Goal: Ask a question

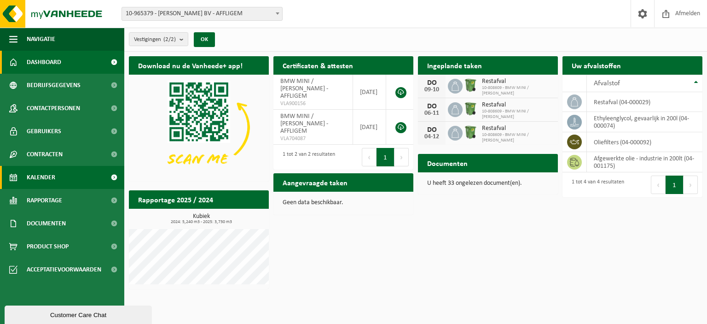
click at [57, 175] on link "Kalender" at bounding box center [62, 177] width 124 height 23
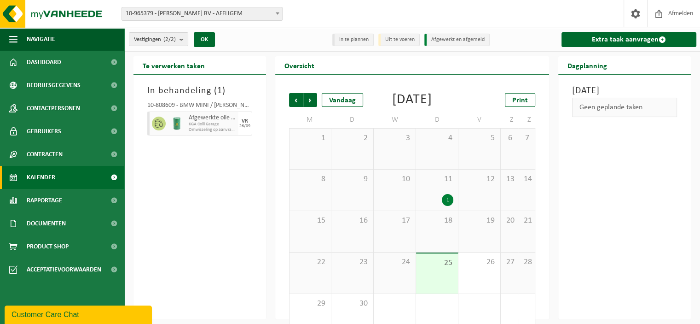
click at [68, 312] on div "Customer Care Chat" at bounding box center [79, 314] width 134 height 11
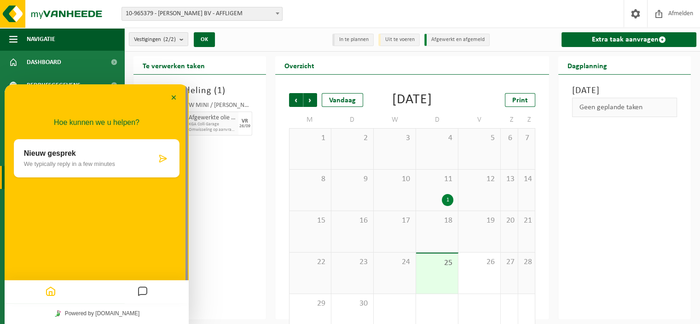
click at [61, 154] on p "Nieuw gesprek" at bounding box center [90, 153] width 133 height 8
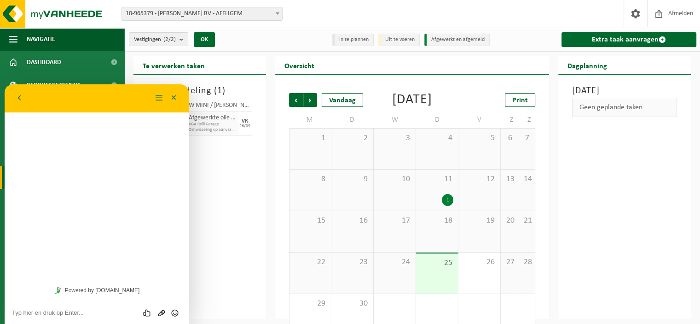
click at [41, 314] on textarea at bounding box center [96, 312] width 169 height 7
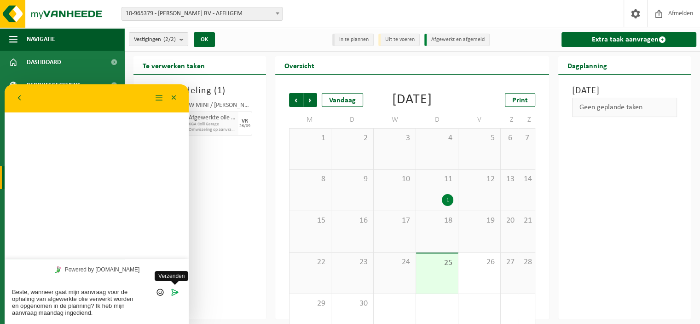
type textarea "Beste, wanneer gaat mijn aanvraag voor de ophaling van afgewerkte olie verwerkt…"
click at [178, 291] on icon "Verzenden" at bounding box center [175, 292] width 8 height 8
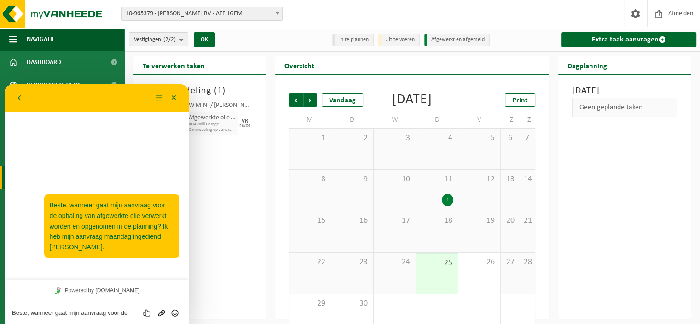
click at [275, 220] on div "Vorige Volgende Vandaag [DATE] Print M D W D V Z Z 1 2 3 4 5 6 7 8 9 10 11 1 12…" at bounding box center [412, 197] width 274 height 245
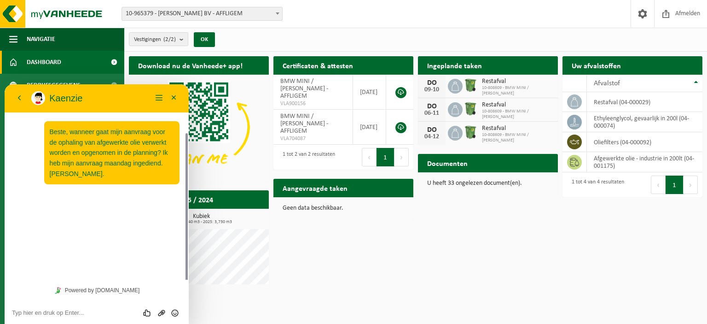
scroll to position [26, 0]
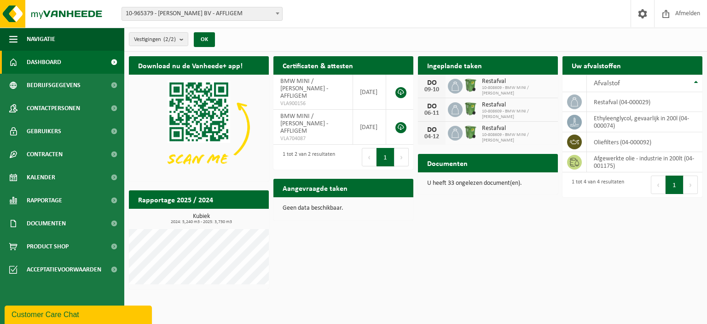
click at [61, 317] on div "Customer Care Chat" at bounding box center [79, 314] width 134 height 11
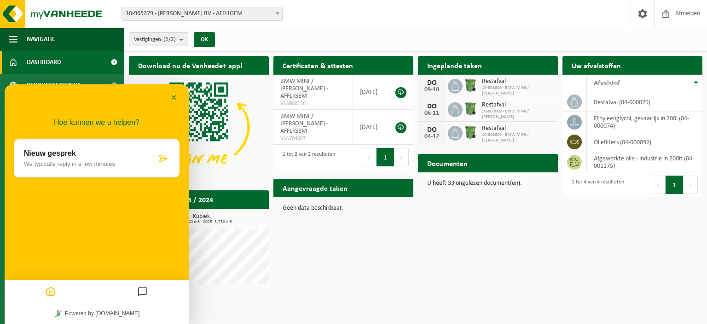
drag, startPoint x: 413, startPoint y: 318, endPoint x: 396, endPoint y: 281, distance: 41.0
click at [413, 318] on html "Vestiging: 10-965379 - MICHAËL VAN VAERENBERGH BV - AFFLIGEM 10-808609 - BMW MI…" at bounding box center [353, 162] width 707 height 324
click at [389, 270] on div "Download nu de Vanheede+ app! Verberg Certificaten & attesten Bekijk uw certifi…" at bounding box center [416, 173] width 578 height 242
click at [393, 252] on div "Download nu de Vanheede+ app! Verberg Certificaten & attesten Bekijk uw certifi…" at bounding box center [416, 173] width 578 height 242
drag, startPoint x: 383, startPoint y: 267, endPoint x: 360, endPoint y: 255, distance: 26.0
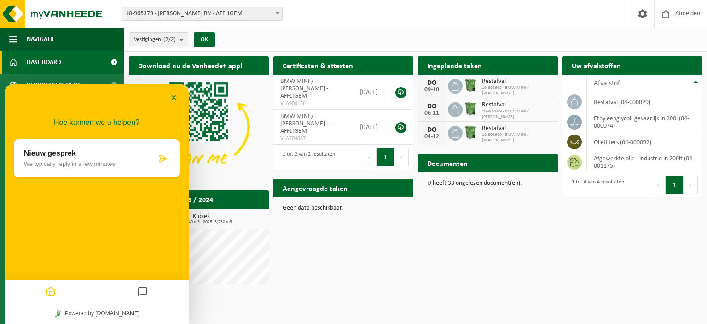
click at [381, 266] on div "Download nu de Vanheede+ app! Verberg Certificaten & attesten Bekijk uw certifi…" at bounding box center [416, 173] width 578 height 242
click at [175, 100] on button "Minimaliseer" at bounding box center [174, 98] width 15 height 14
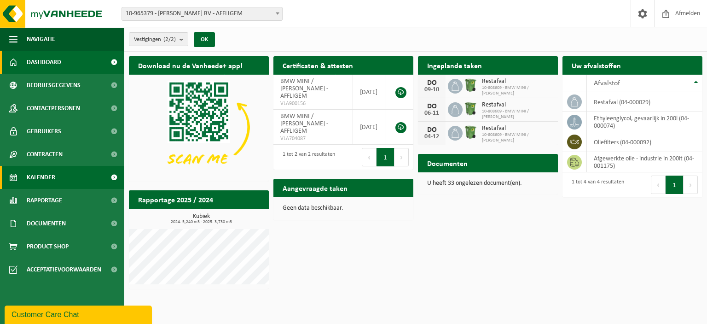
click at [55, 174] on span "Kalender" at bounding box center [41, 177] width 29 height 23
